Goal: Task Accomplishment & Management: Manage account settings

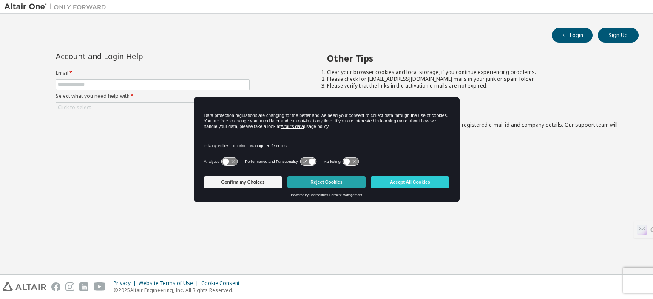
click at [340, 184] on button "Reject Cookies" at bounding box center [327, 182] width 78 height 12
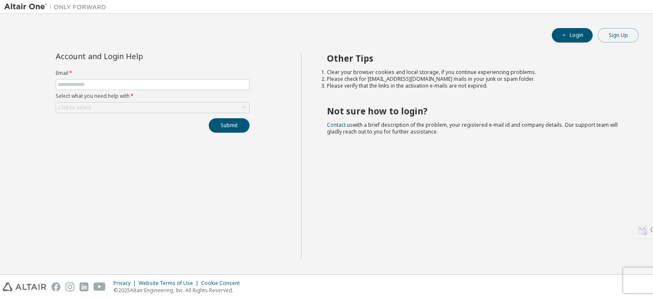
click at [626, 34] on button "Sign Up" at bounding box center [618, 35] width 41 height 14
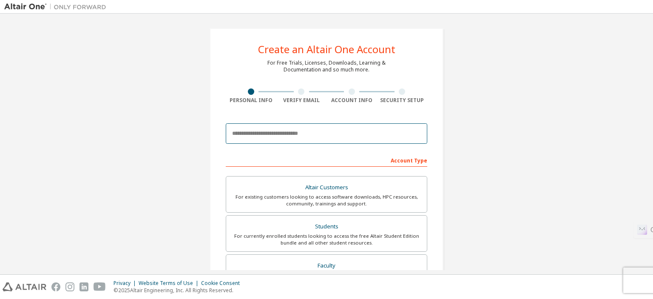
click at [263, 134] on input "email" at bounding box center [327, 133] width 202 height 20
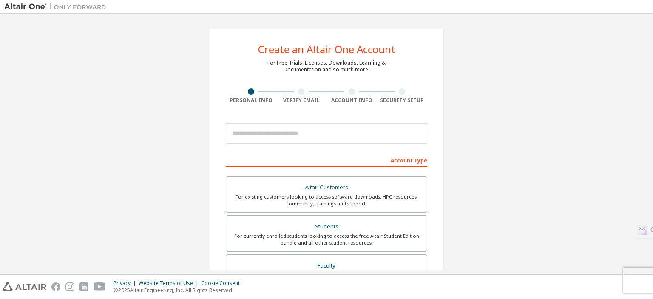
click at [171, 154] on div "Create an Altair One Account For Free Trials, Licenses, Downloads, Learning & D…" at bounding box center [326, 243] width 645 height 450
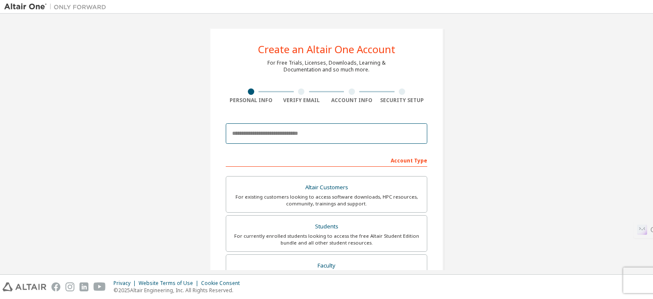
click at [263, 133] on input "email" at bounding box center [327, 133] width 202 height 20
type input "**********"
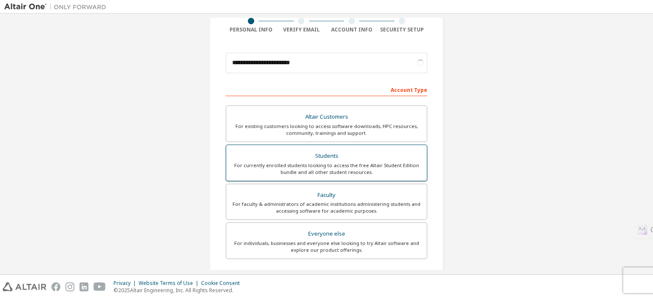
click at [383, 165] on div "For currently enrolled students looking to access the free Altair Student Editi…" at bounding box center [326, 169] width 191 height 14
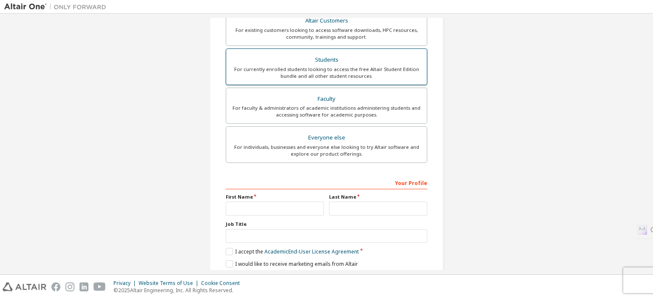
scroll to position [196, 0]
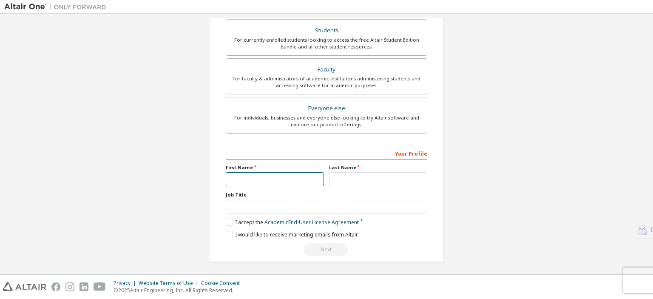
click at [286, 173] on input "text" at bounding box center [275, 179] width 98 height 14
type input "******"
click at [357, 182] on input "text" at bounding box center [378, 179] width 98 height 14
type input "**********"
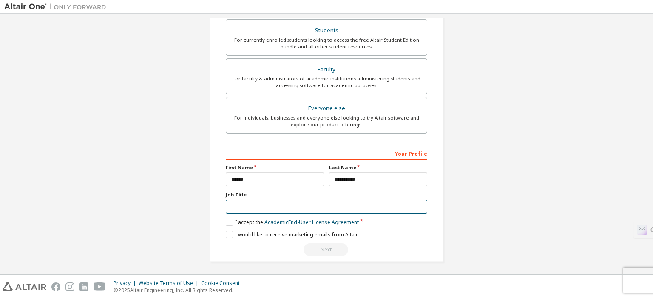
click at [282, 211] on input "text" at bounding box center [327, 207] width 202 height 14
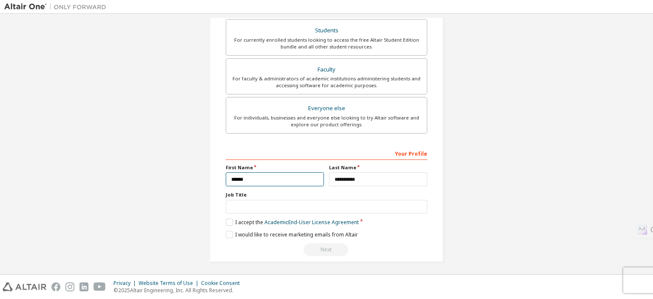
click at [248, 175] on input "******" at bounding box center [275, 179] width 98 height 14
type input "*"
type input "*******"
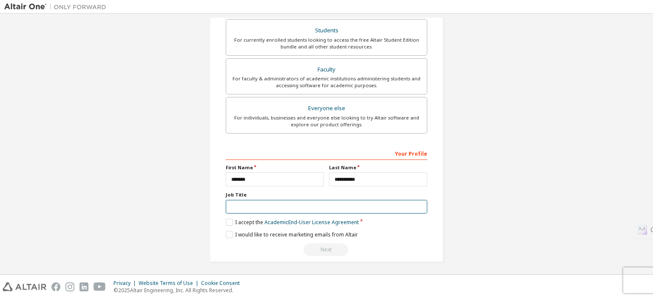
click at [244, 207] on input "text" at bounding box center [327, 207] width 202 height 14
type input "*******"
click at [245, 219] on label "I accept the Academic End-User License Agreement" at bounding box center [292, 222] width 133 height 7
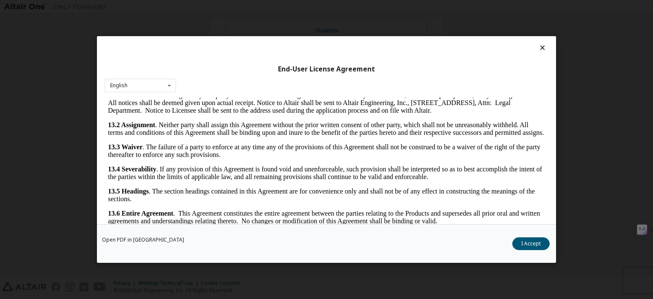
scroll to position [17, 0]
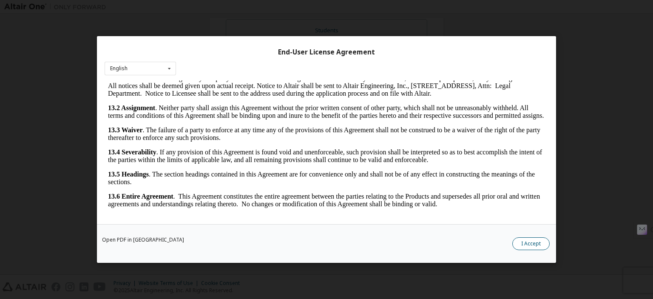
click at [533, 248] on button "I Accept" at bounding box center [531, 243] width 37 height 13
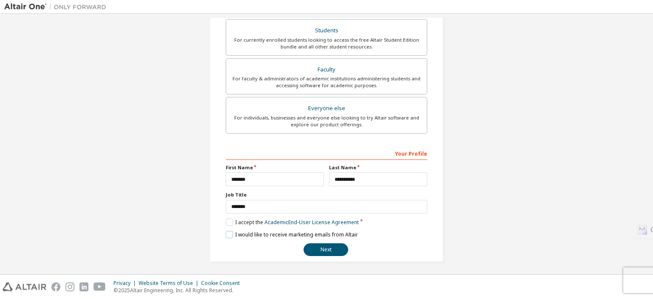
click at [259, 231] on label "I would like to receive marketing emails from Altair" at bounding box center [292, 234] width 132 height 7
click at [271, 231] on label "I would like to receive marketing emails from Altair" at bounding box center [292, 234] width 132 height 7
click at [313, 248] on button "Next" at bounding box center [326, 249] width 45 height 13
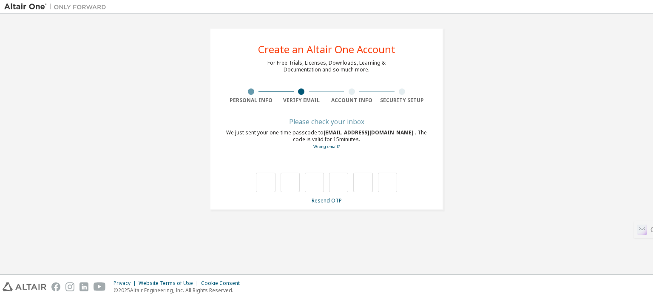
scroll to position [0, 0]
click at [318, 202] on link "Resend OTP" at bounding box center [327, 200] width 30 height 7
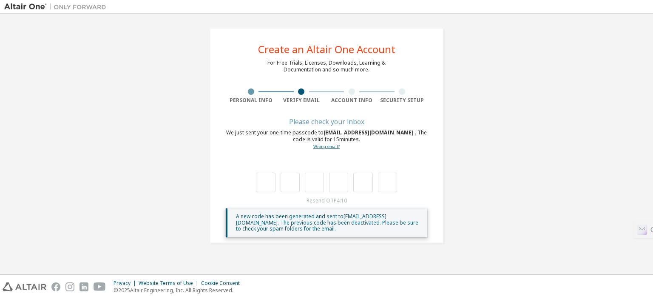
click at [325, 148] on link "Wrong email?" at bounding box center [327, 147] width 26 height 6
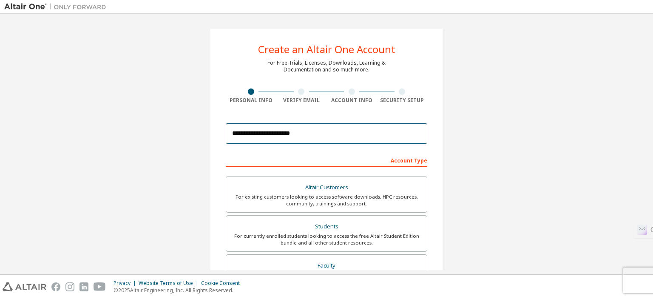
click at [303, 136] on input "**********" at bounding box center [327, 133] width 202 height 20
drag, startPoint x: 303, startPoint y: 136, endPoint x: 211, endPoint y: 141, distance: 92.4
click at [211, 141] on div "**********" at bounding box center [327, 243] width 234 height 430
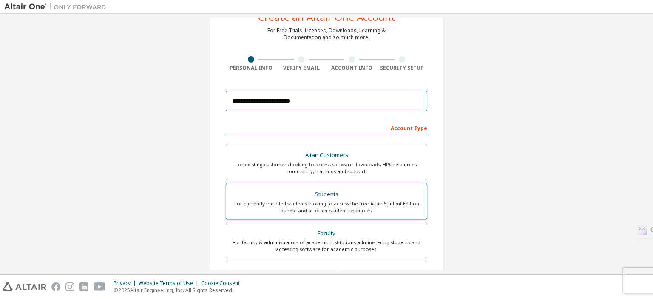
scroll to position [196, 0]
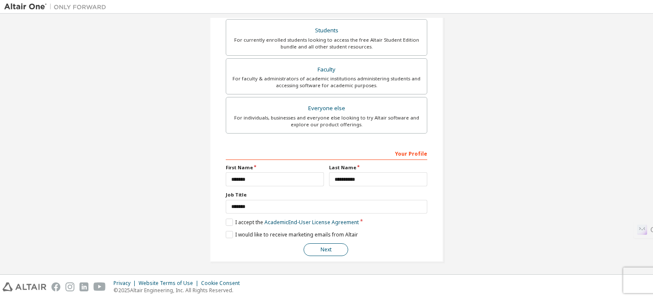
click at [325, 248] on button "Next" at bounding box center [326, 249] width 45 height 13
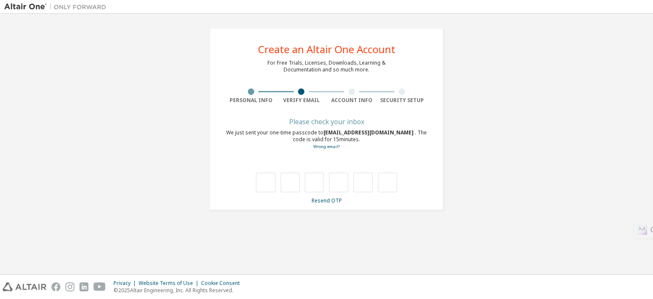
scroll to position [0, 0]
type input "*"
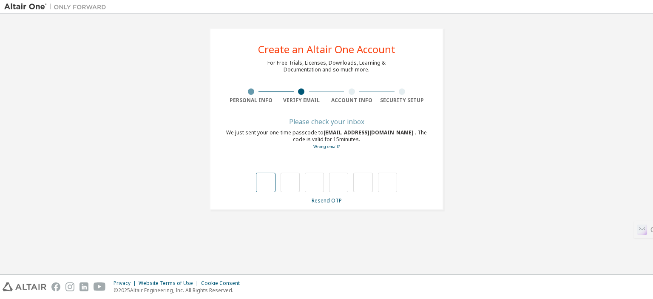
type input "*"
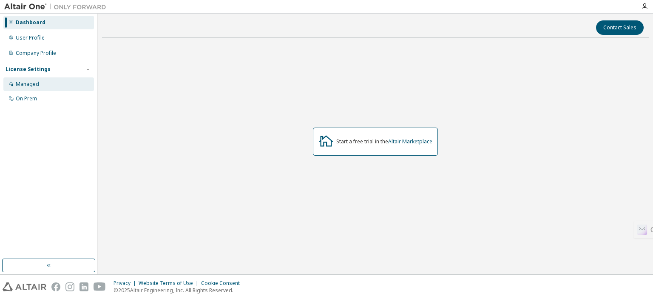
click at [38, 86] on div "Managed" at bounding box center [27, 84] width 23 height 7
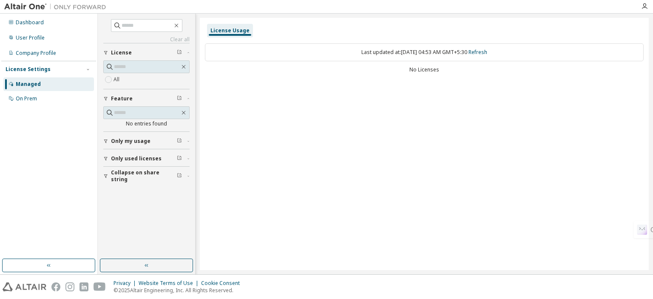
click at [136, 142] on span "Only my usage" at bounding box center [131, 141] width 40 height 7
click at [123, 182] on span "Only used licenses" at bounding box center [136, 183] width 51 height 7
click at [125, 225] on span "Collapse on share string" at bounding box center [144, 226] width 66 height 14
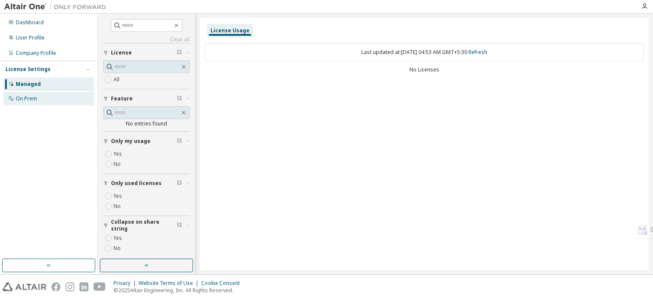
click at [36, 100] on div "On Prem" at bounding box center [26, 98] width 21 height 7
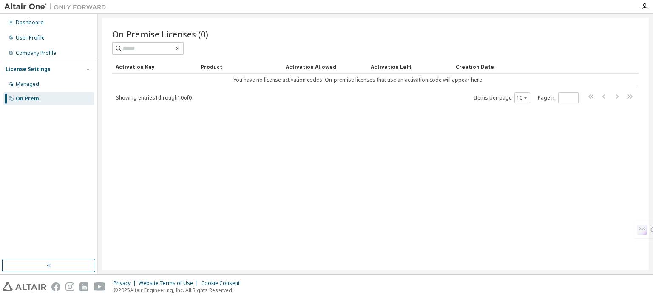
click at [181, 97] on span "Showing entries 1 through 10 of 0" at bounding box center [154, 97] width 76 height 7
click at [300, 64] on div "Activation Allowed" at bounding box center [325, 67] width 78 height 14
click at [141, 69] on div "Activation Key" at bounding box center [155, 67] width 78 height 14
click at [39, 88] on div "Managed" at bounding box center [48, 84] width 91 height 14
